Goal: Information Seeking & Learning: Learn about a topic

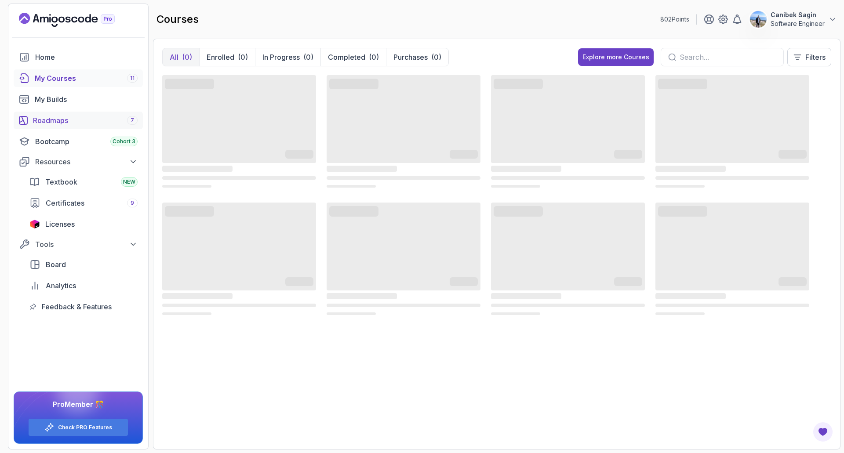
click at [72, 118] on div "Roadmaps 7" at bounding box center [85, 120] width 105 height 11
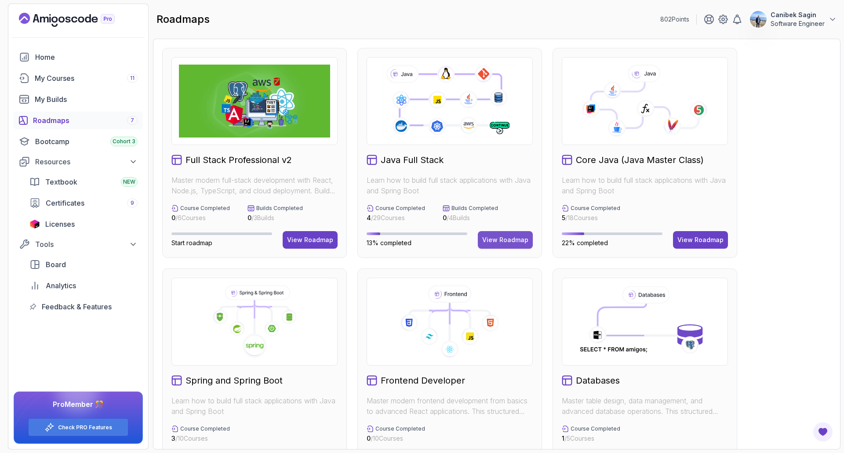
click at [505, 233] on button "View Roadmap" at bounding box center [505, 240] width 55 height 18
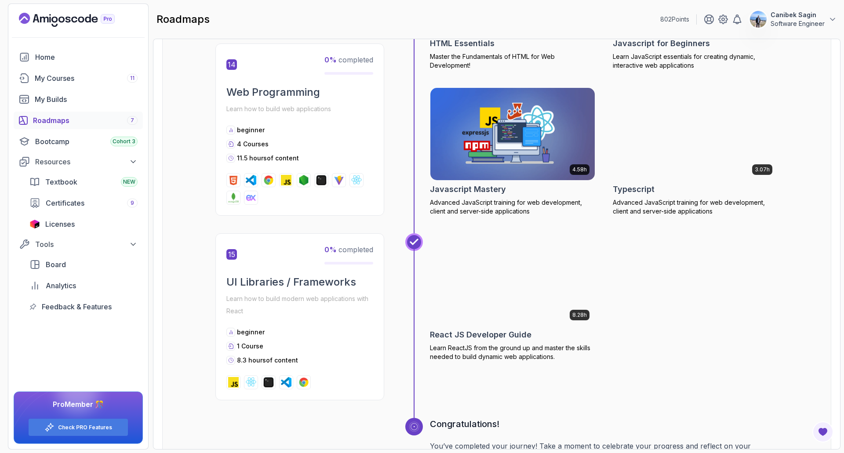
scroll to position [3376, 0]
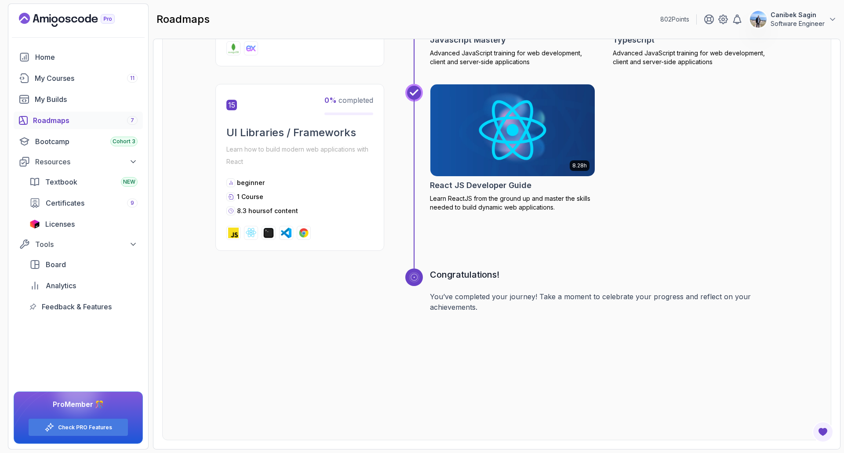
click at [56, 128] on link "Roadmaps 7" at bounding box center [78, 121] width 129 height 18
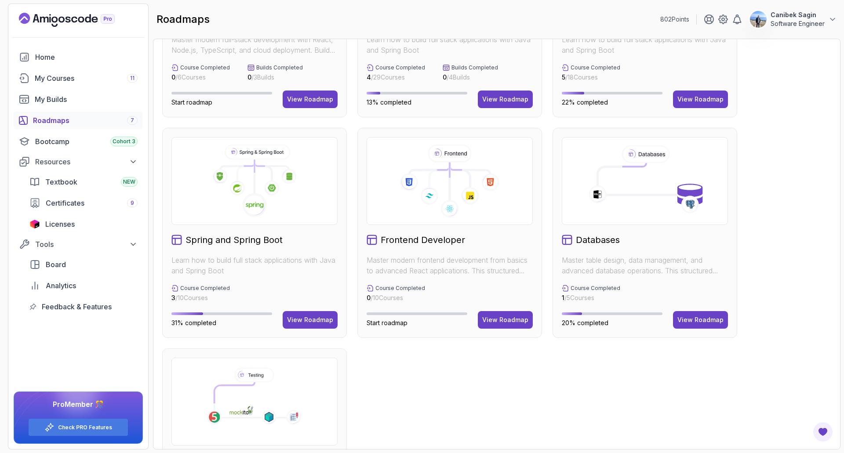
scroll to position [176, 0]
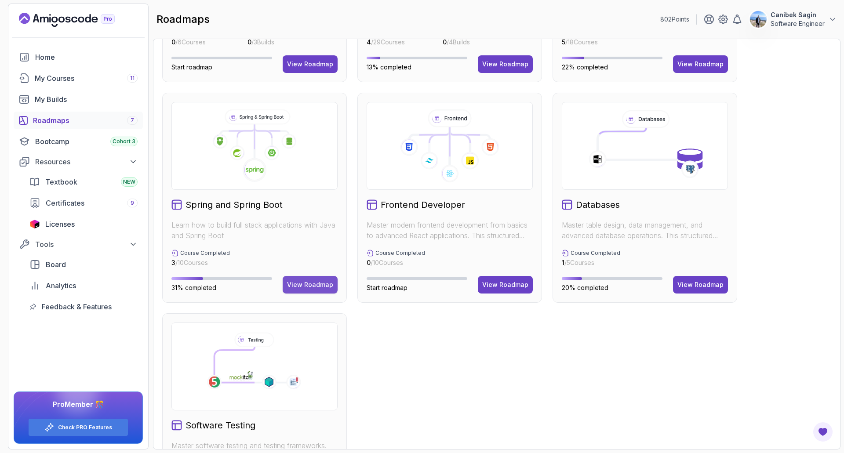
click at [310, 285] on div "View Roadmap" at bounding box center [310, 285] width 46 height 9
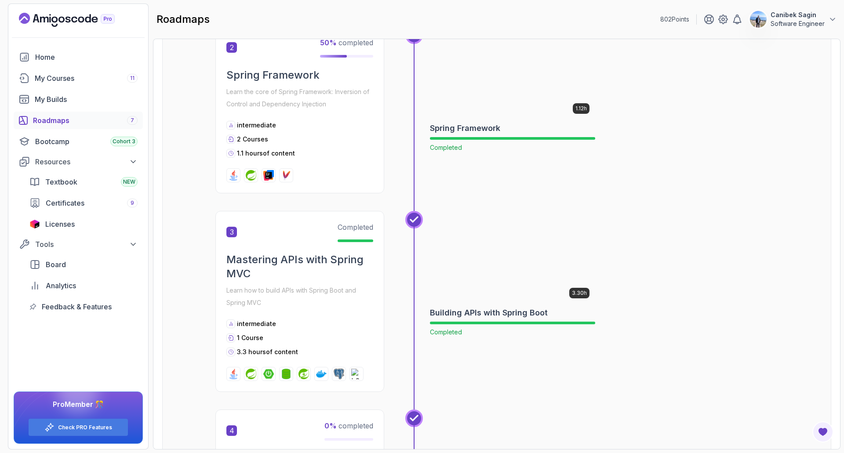
scroll to position [580, 0]
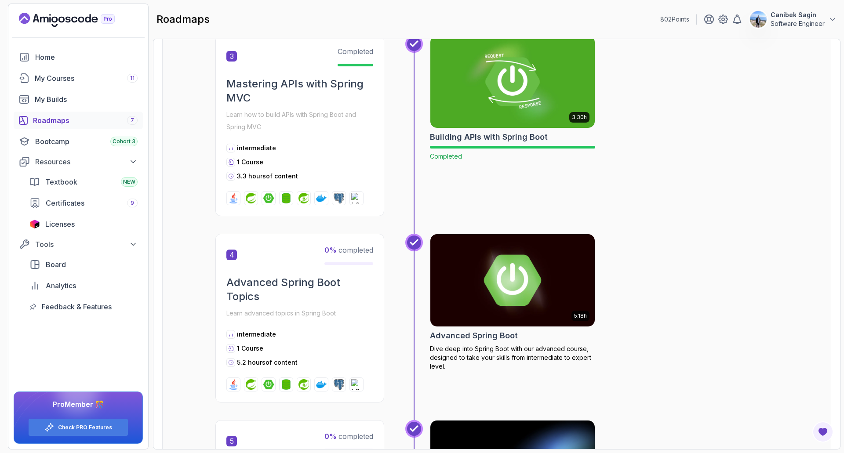
click at [496, 333] on h2 "Advanced Spring Boot" at bounding box center [474, 336] width 88 height 12
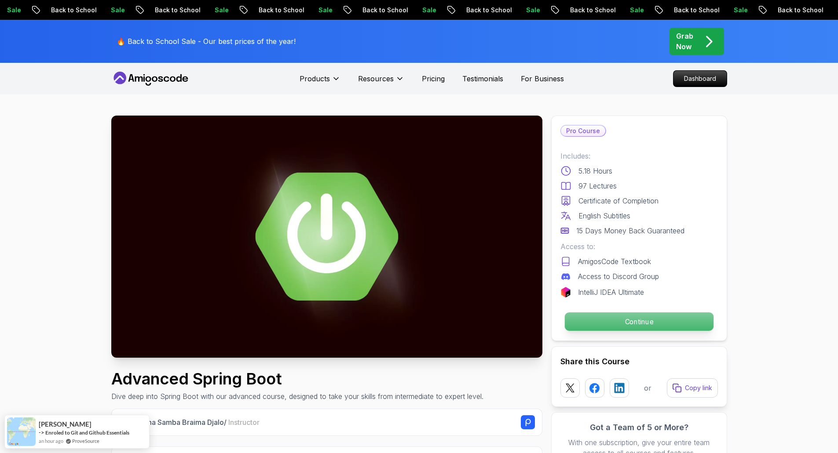
click at [611, 319] on p "Continue" at bounding box center [638, 322] width 149 height 18
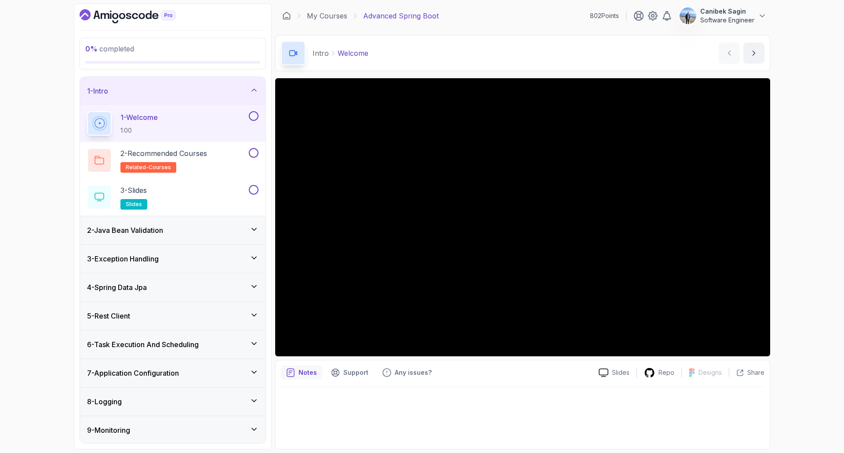
click at [211, 228] on div "2 - Java Bean Validation" at bounding box center [172, 230] width 171 height 11
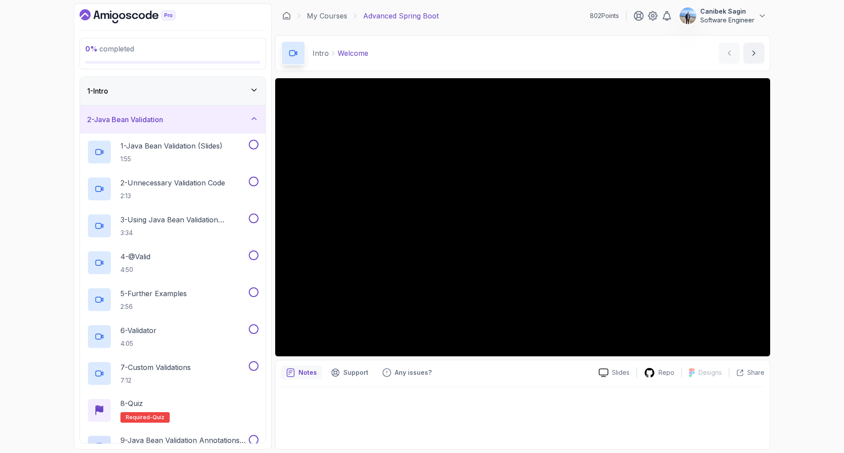
click at [192, 121] on div "2 - Java Bean Validation" at bounding box center [172, 119] width 171 height 11
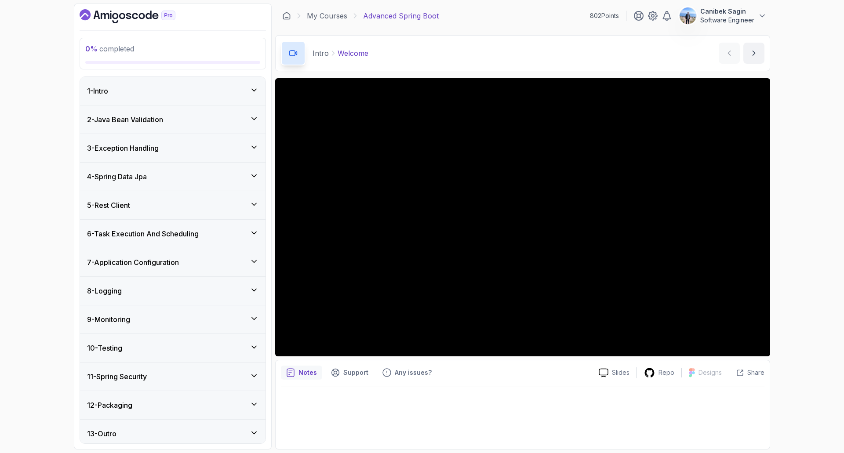
click at [207, 92] on div "1 - Intro" at bounding box center [172, 91] width 171 height 11
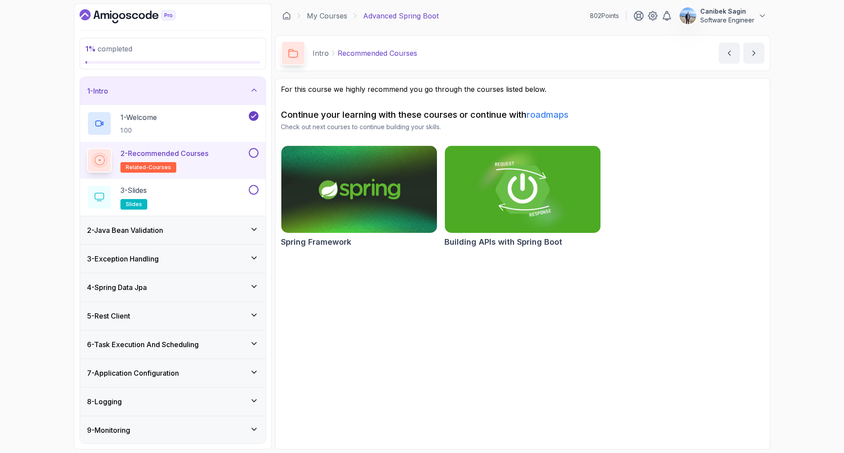
click at [510, 195] on img at bounding box center [523, 189] width 164 height 91
click at [255, 150] on button at bounding box center [254, 153] width 10 height 10
click at [213, 198] on div "3 - Slides slides" at bounding box center [167, 197] width 160 height 25
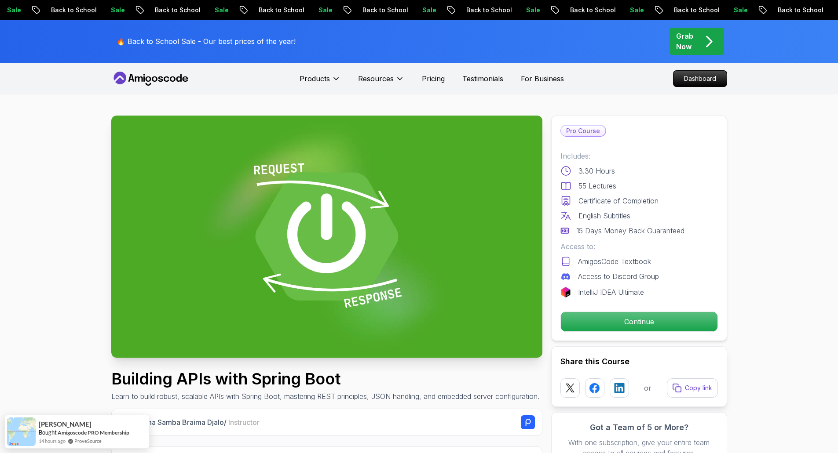
click at [156, 76] on icon at bounding box center [150, 79] width 79 height 14
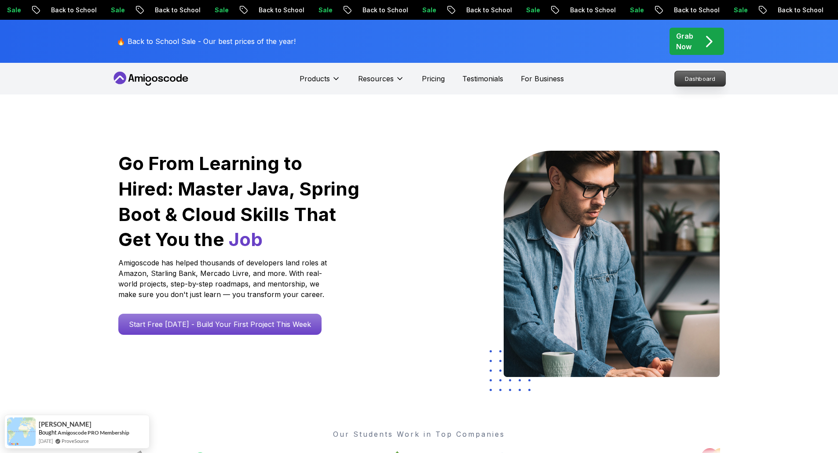
click at [693, 84] on p "Dashboard" at bounding box center [700, 78] width 51 height 15
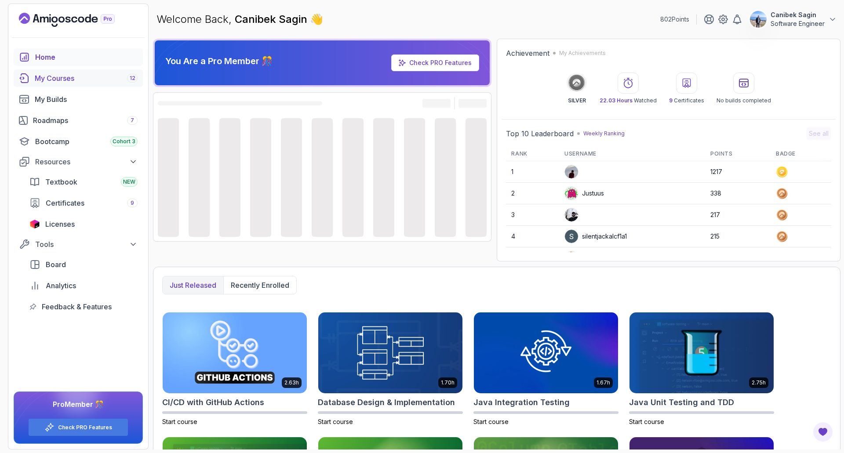
click at [55, 80] on div "My Courses 12" at bounding box center [86, 78] width 103 height 11
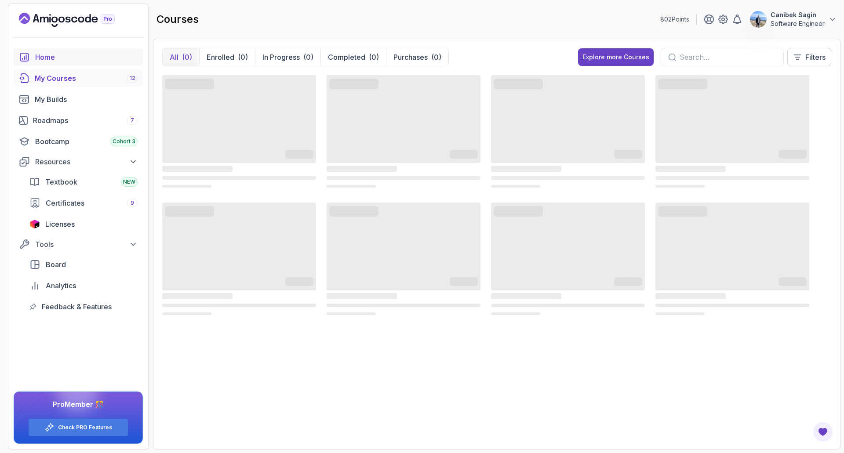
click at [51, 54] on div "Home" at bounding box center [86, 57] width 102 height 11
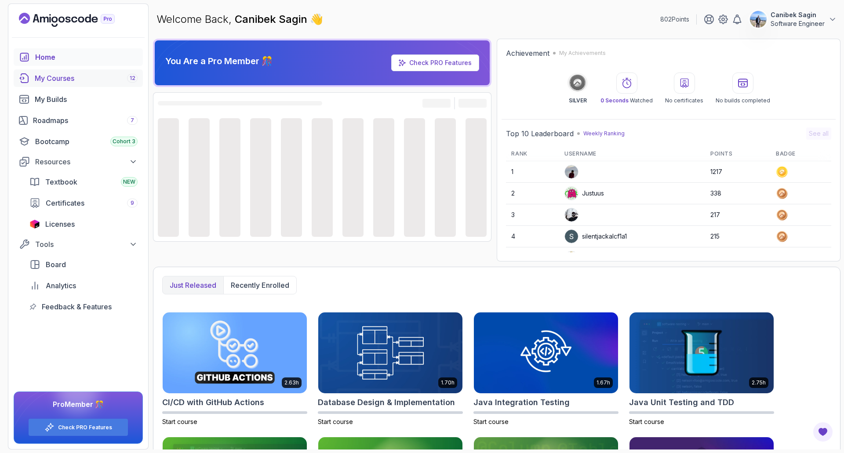
click at [49, 78] on div "My Courses 12" at bounding box center [86, 78] width 103 height 11
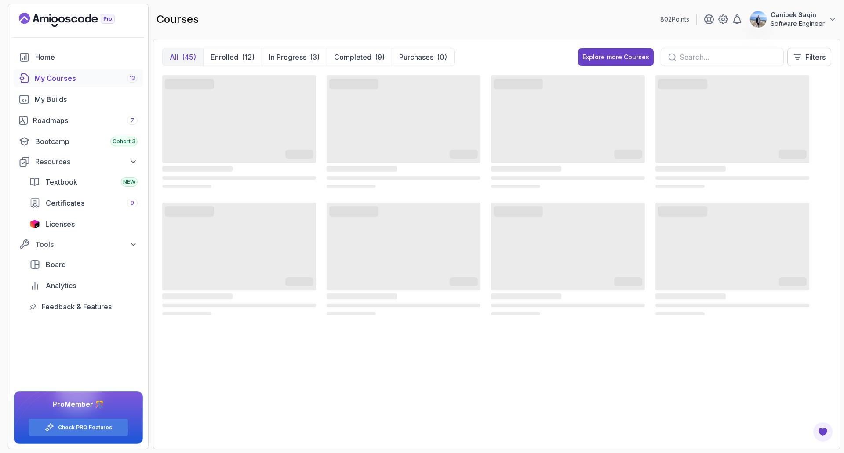
click at [716, 59] on input "text" at bounding box center [728, 57] width 97 height 11
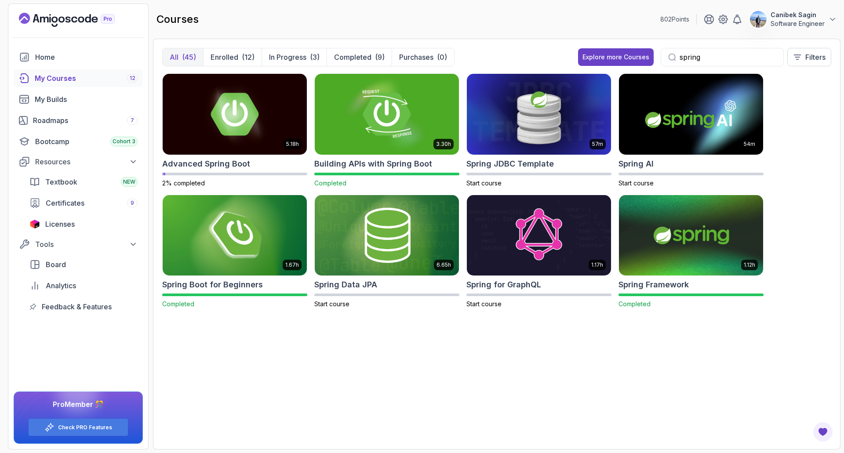
type input "spring"
